Goal: Information Seeking & Learning: Learn about a topic

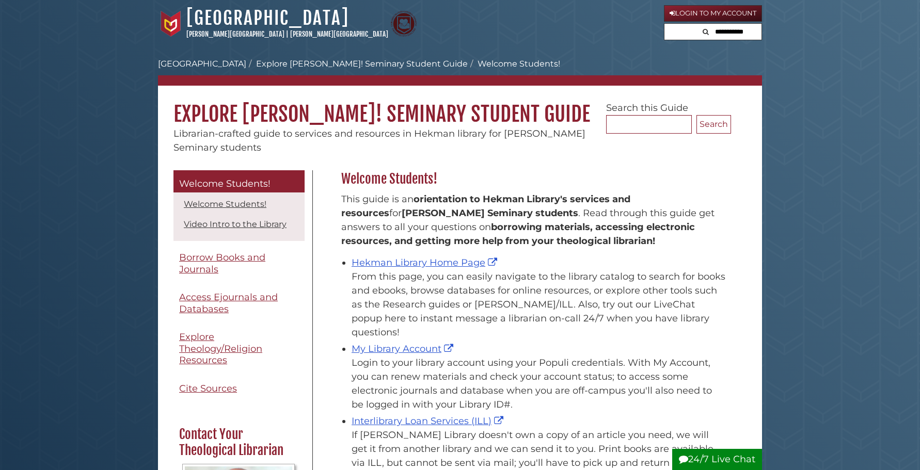
scroll to position [152, 395]
click at [420, 265] on link "Hekman Library Home Page" at bounding box center [425, 262] width 148 height 11
click at [383, 263] on link "Hekman Library Home Page" at bounding box center [425, 262] width 148 height 11
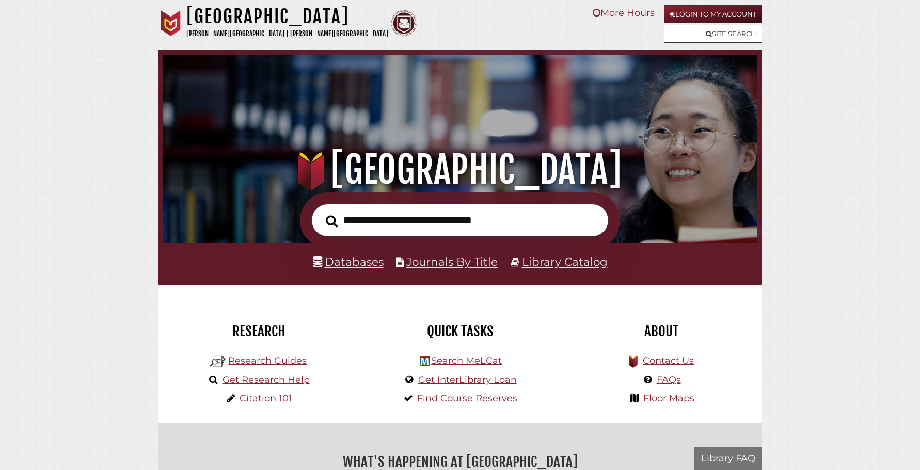
scroll to position [196, 588]
click at [369, 264] on link "Databases" at bounding box center [348, 261] width 71 height 13
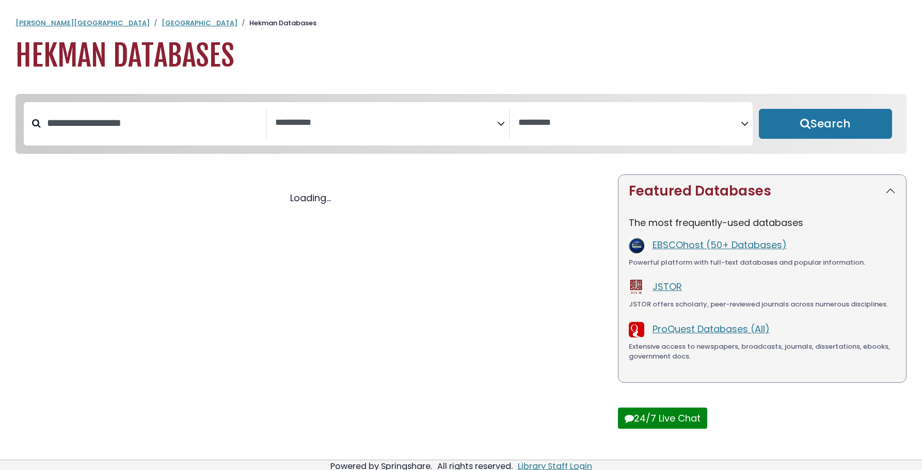
select select "Database Subject Filter"
select select "Database Vendors Filter"
select select "Database Subject Filter"
select select "Database Vendors Filter"
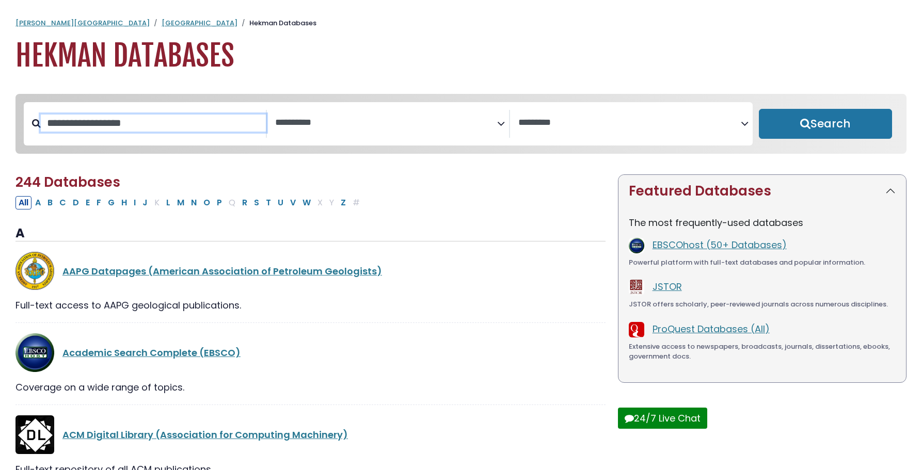
click at [108, 132] on input "Search database by title or keyword" at bounding box center [153, 123] width 225 height 17
type input "****"
click at [825, 124] on button "Search" at bounding box center [825, 124] width 133 height 30
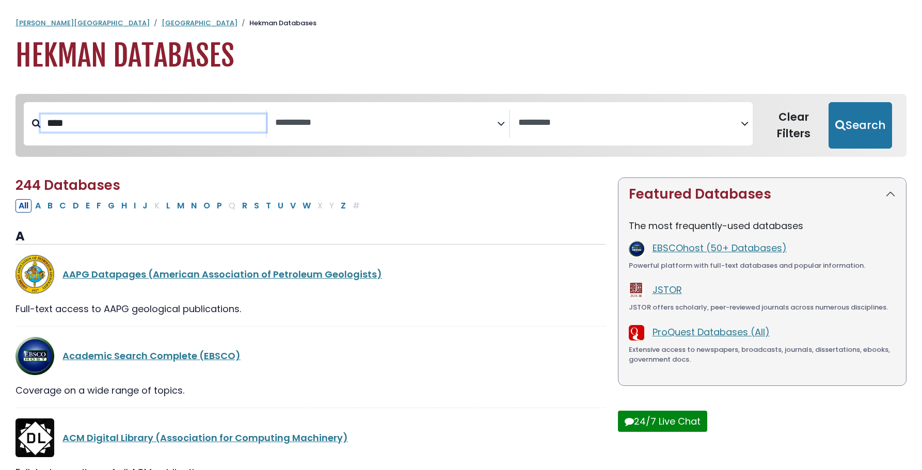
select select "Database Subject Filter"
select select "Database Vendors Filter"
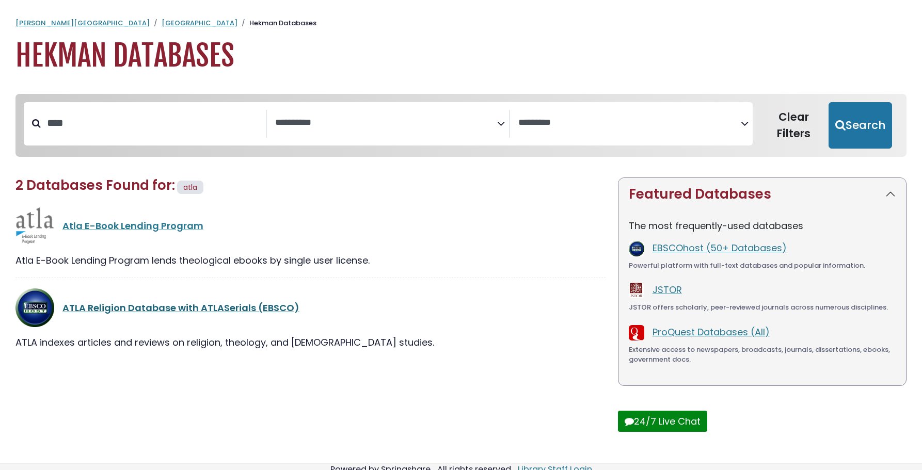
click at [186, 312] on link "ATLA Religion Database with ATLASerials (EBSCO)" at bounding box center [180, 307] width 237 height 13
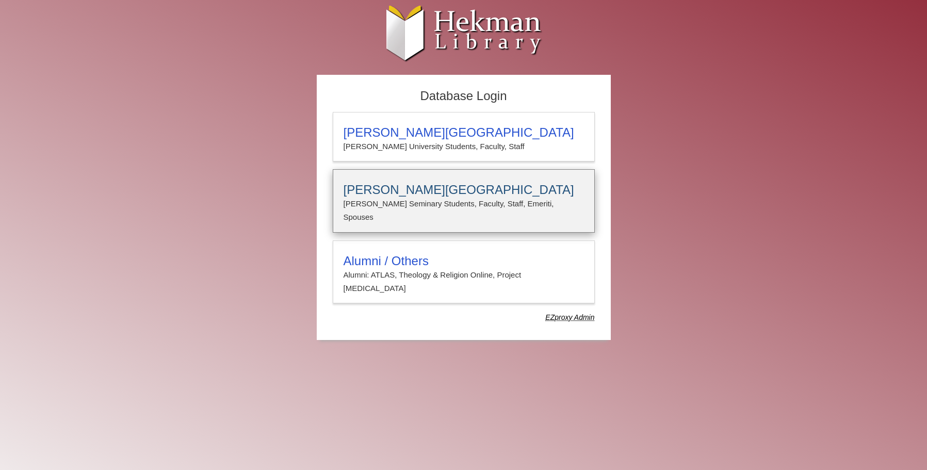
click at [375, 211] on div "Calvin Theological Seminary Calvin Seminary Students, Faculty, Staff, Emeriti, …" at bounding box center [464, 200] width 262 height 63
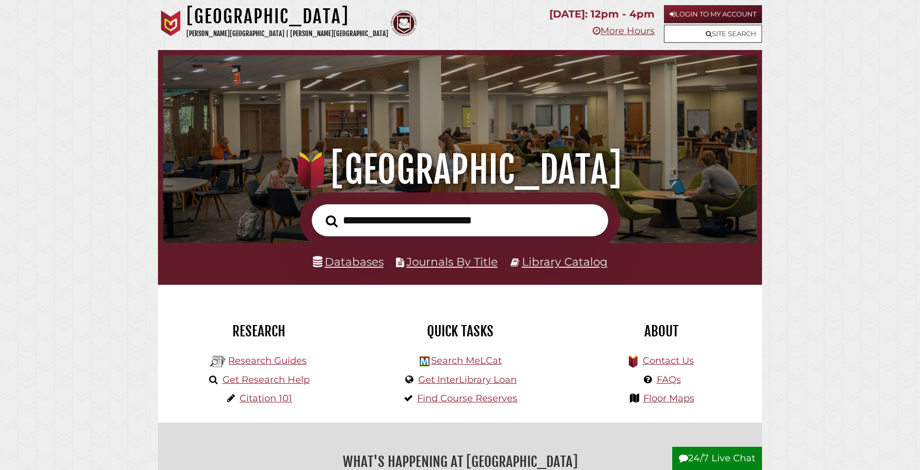
scroll to position [196, 588]
type input "**********"
click at [331, 221] on button "Search" at bounding box center [332, 221] width 22 height 19
